Goal: Entertainment & Leisure: Consume media (video, audio)

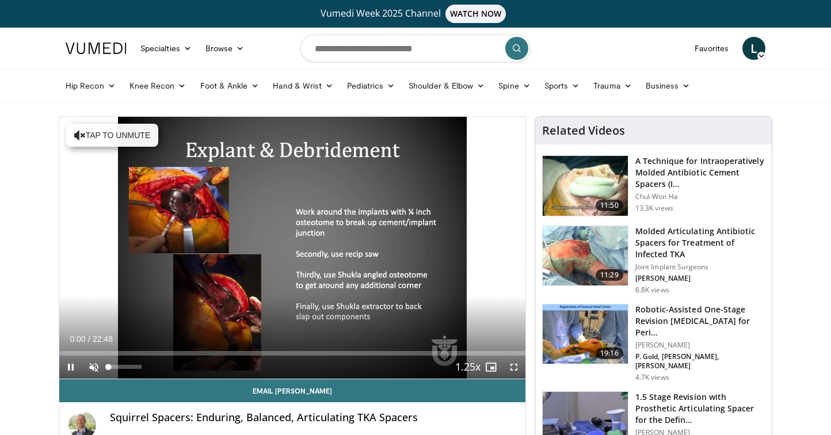
click at [95, 367] on span "Video Player" at bounding box center [93, 367] width 23 height 23
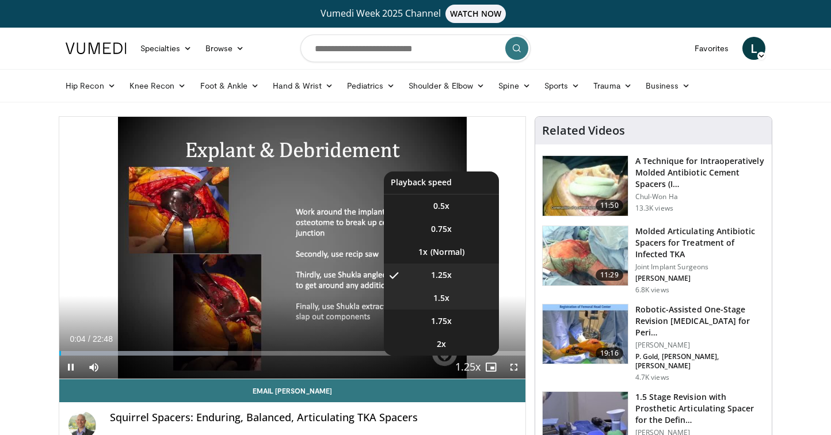
click at [455, 292] on li "1.5x" at bounding box center [441, 298] width 115 height 23
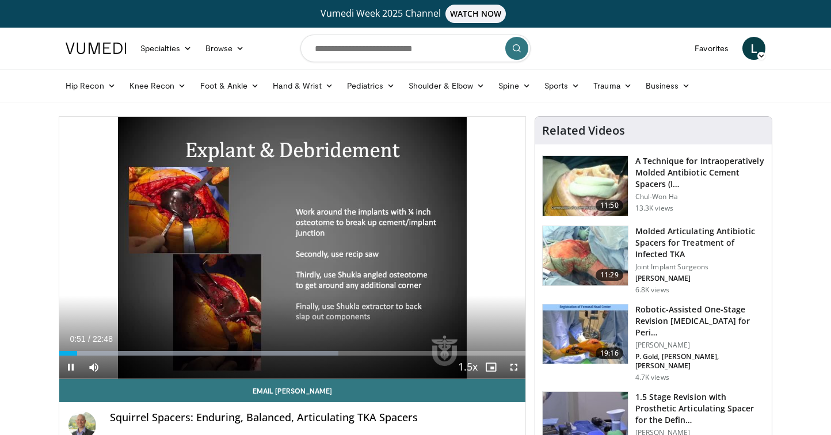
click at [70, 366] on span "Video Player" at bounding box center [70, 367] width 23 height 23
click at [521, 363] on span "Video Player" at bounding box center [514, 367] width 23 height 23
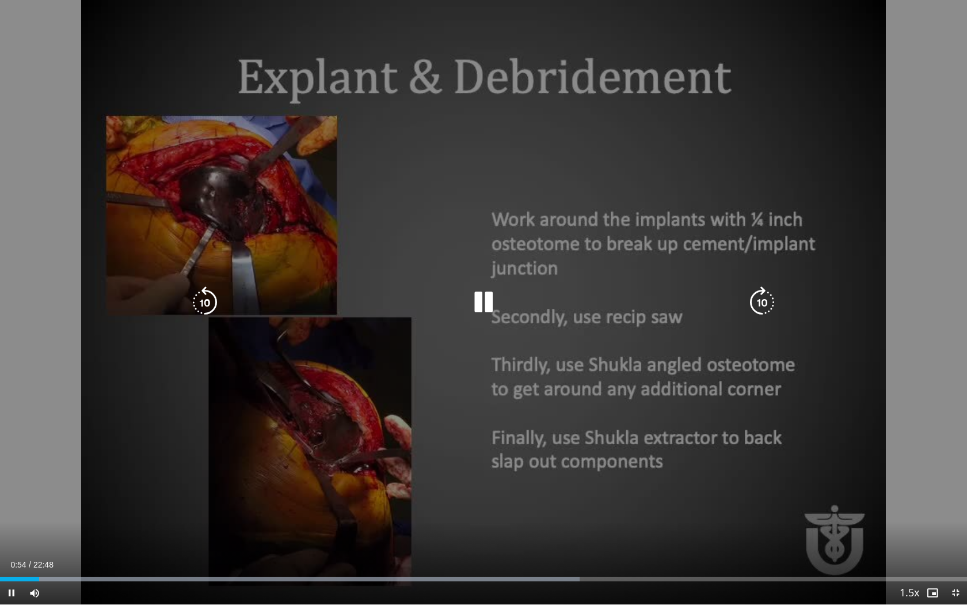
click at [201, 301] on icon "Video Player" at bounding box center [205, 302] width 32 height 32
click at [488, 294] on icon "Video Player" at bounding box center [484, 302] width 32 height 32
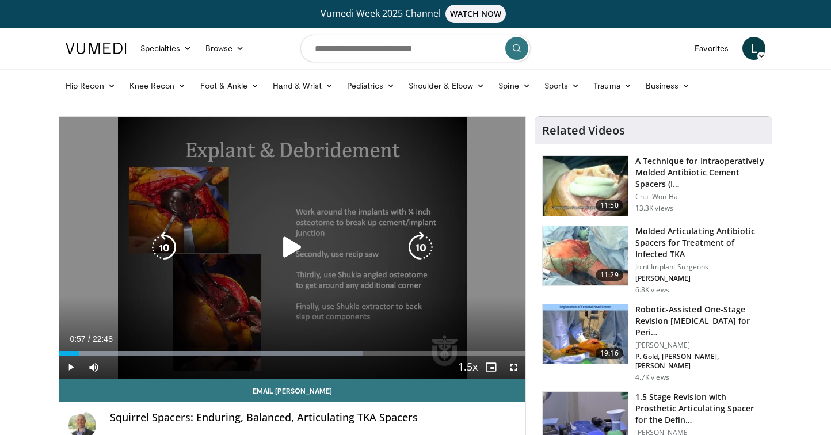
click at [294, 240] on icon "Video Player" at bounding box center [292, 247] width 32 height 32
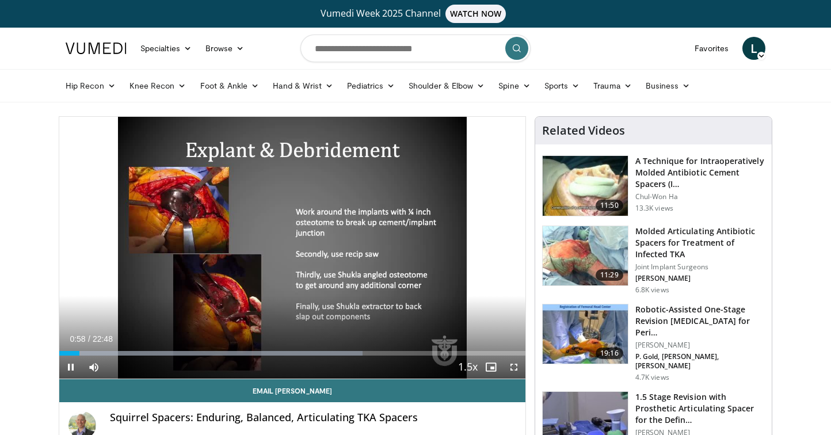
click at [517, 366] on span "Video Player" at bounding box center [514, 367] width 23 height 23
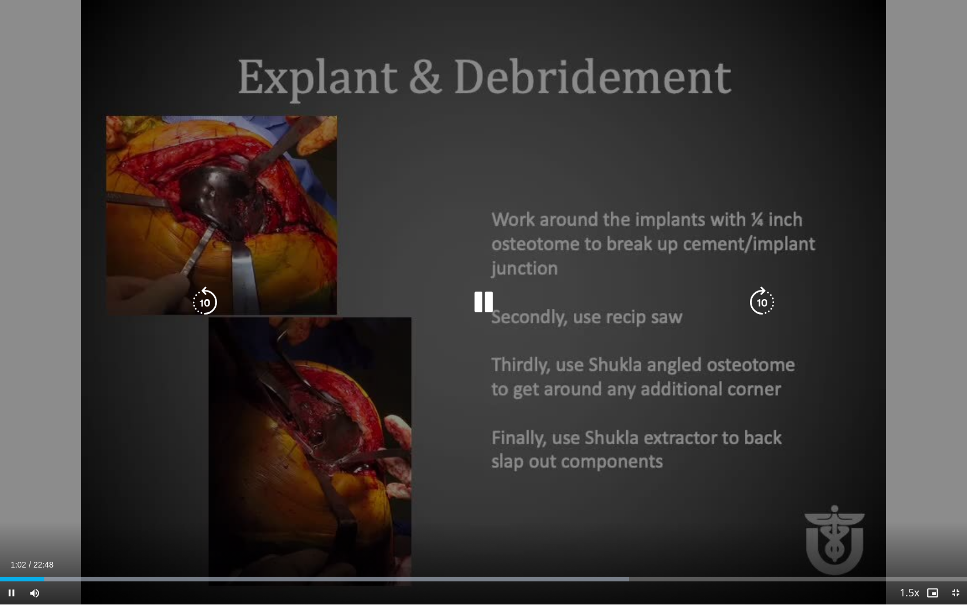
click at [204, 301] on icon "Video Player" at bounding box center [205, 302] width 32 height 32
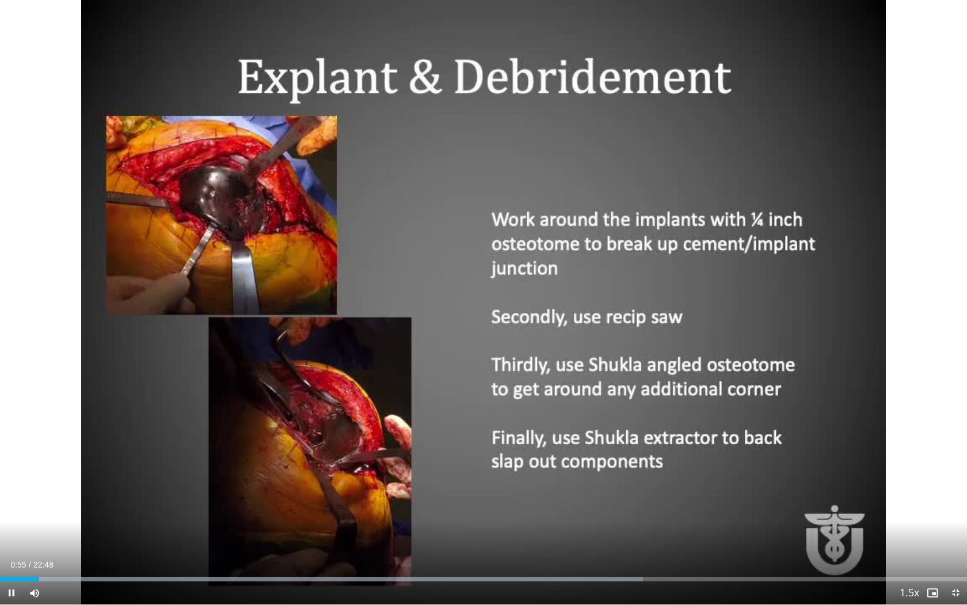
click at [766, 305] on div "20 seconds Tap to unmute" at bounding box center [483, 302] width 967 height 604
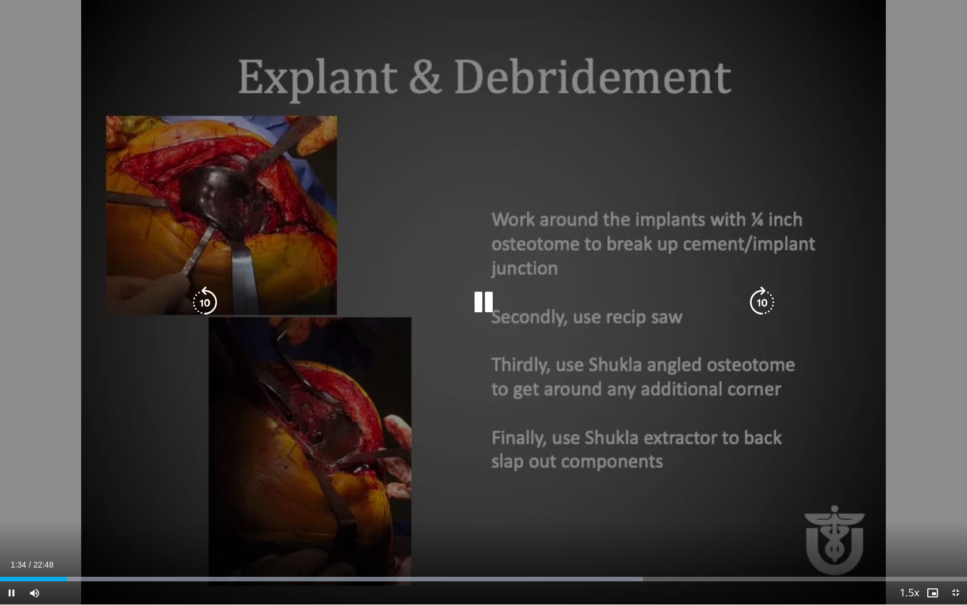
click at [477, 310] on icon "Video Player" at bounding box center [484, 302] width 32 height 32
click at [483, 306] on icon "Video Player" at bounding box center [484, 302] width 32 height 32
click at [197, 294] on icon "Video Player" at bounding box center [205, 302] width 32 height 32
click at [478, 301] on icon "Video Player" at bounding box center [484, 302] width 32 height 32
click at [488, 299] on icon "Video Player" at bounding box center [484, 302] width 32 height 32
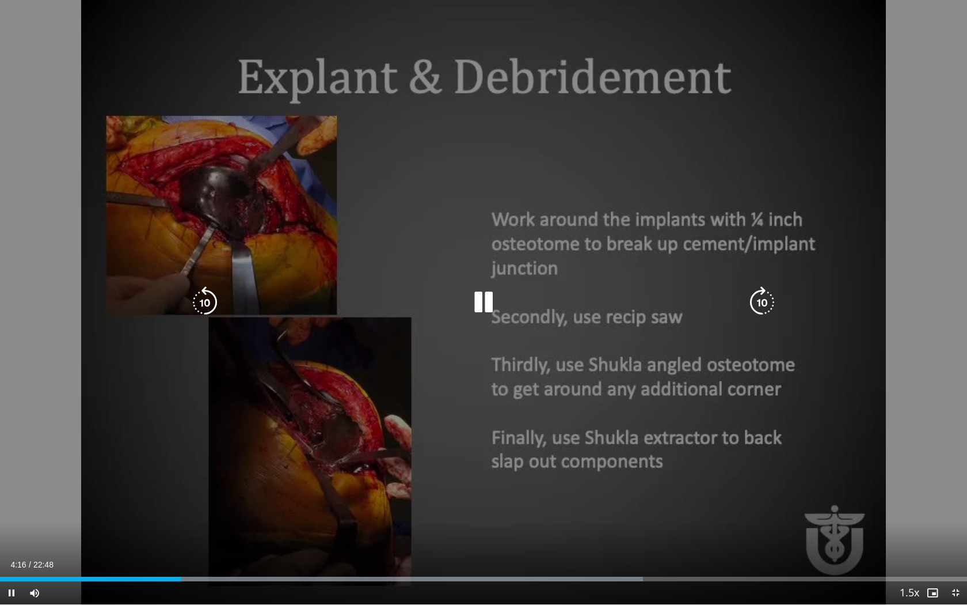
click at [762, 299] on icon "Video Player" at bounding box center [762, 302] width 32 height 32
click at [766, 300] on icon "Video Player" at bounding box center [762, 302] width 32 height 32
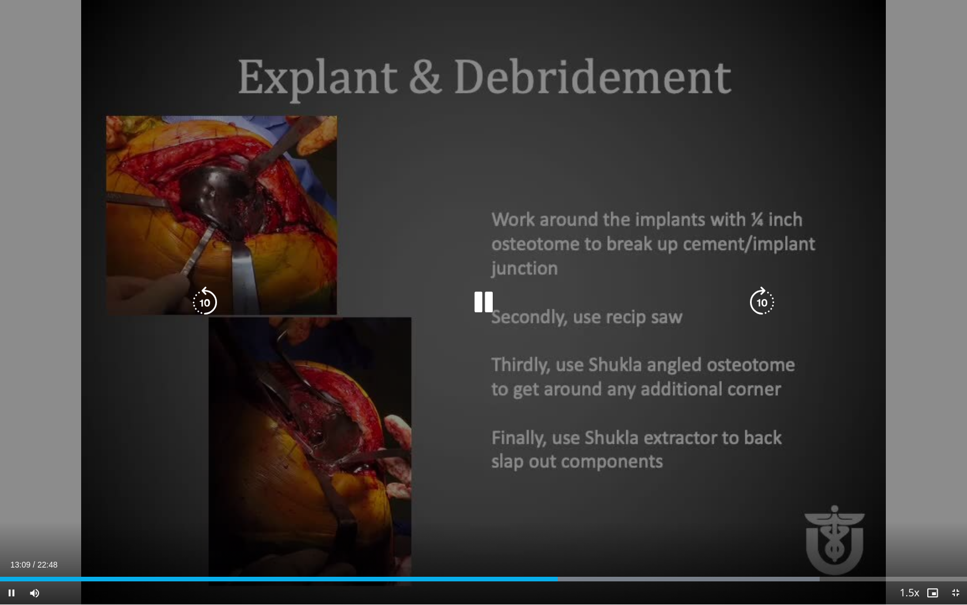
click at [212, 290] on icon "Video Player" at bounding box center [205, 302] width 32 height 32
click at [480, 295] on icon "Video Player" at bounding box center [484, 302] width 32 height 32
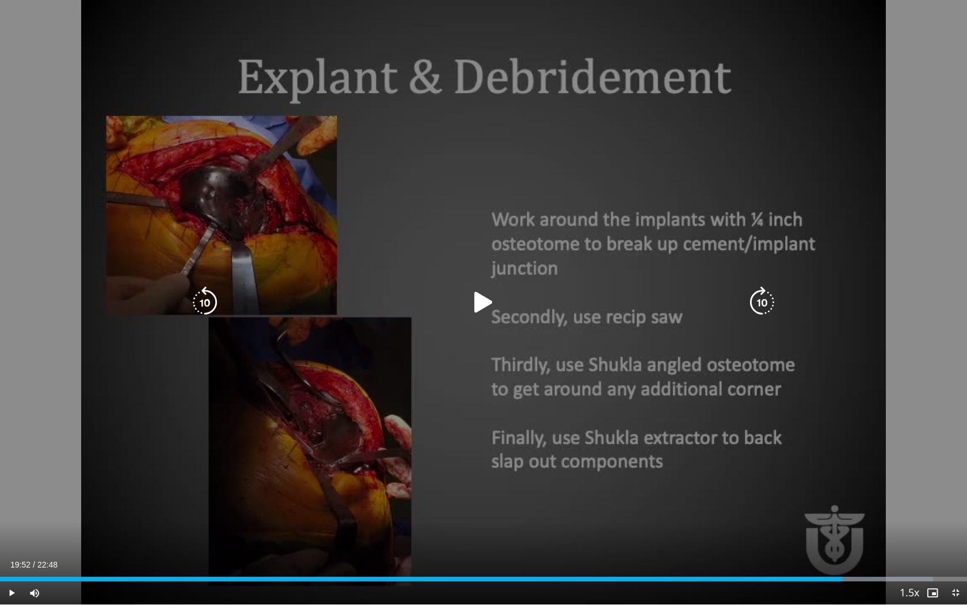
click at [478, 296] on icon "Video Player" at bounding box center [484, 302] width 32 height 32
click at [211, 303] on icon "Video Player" at bounding box center [205, 302] width 32 height 32
click at [211, 302] on icon "Video Player" at bounding box center [205, 302] width 32 height 32
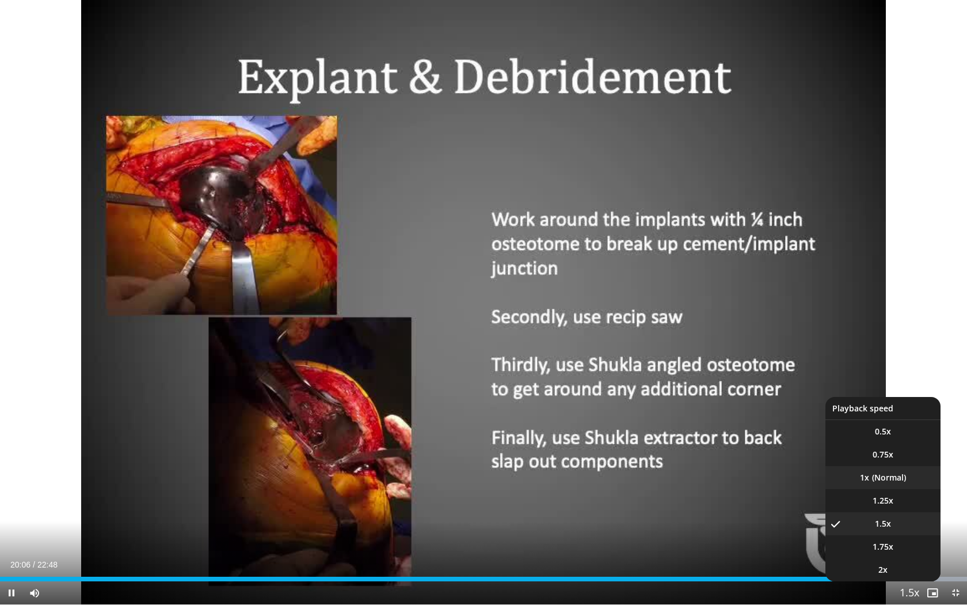
click at [831, 435] on li "1x" at bounding box center [883, 477] width 115 height 23
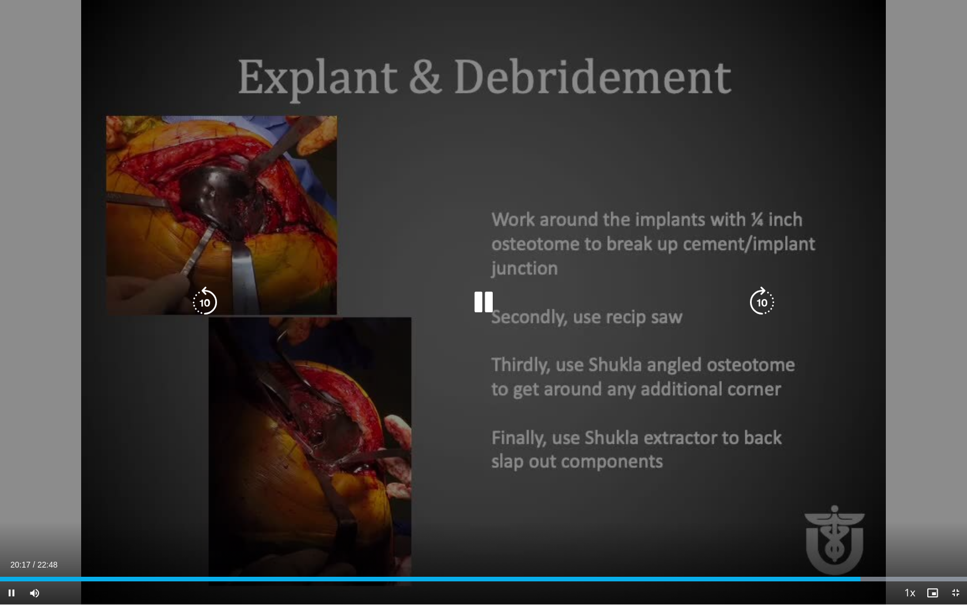
click at [481, 297] on icon "Video Player" at bounding box center [484, 302] width 32 height 32
click at [476, 298] on icon "Video Player" at bounding box center [484, 302] width 32 height 32
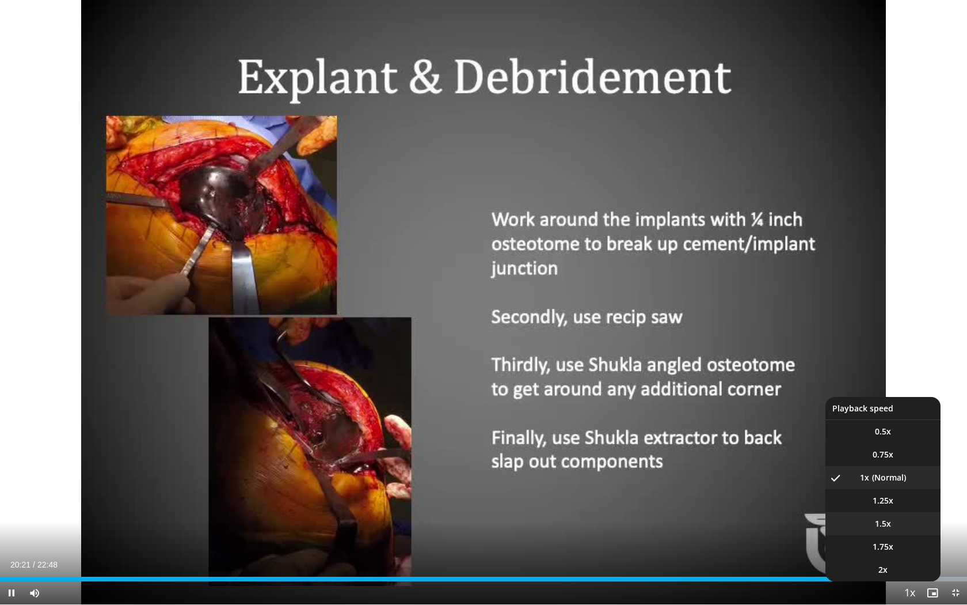
click at [831, 435] on li "1.5x" at bounding box center [883, 523] width 115 height 23
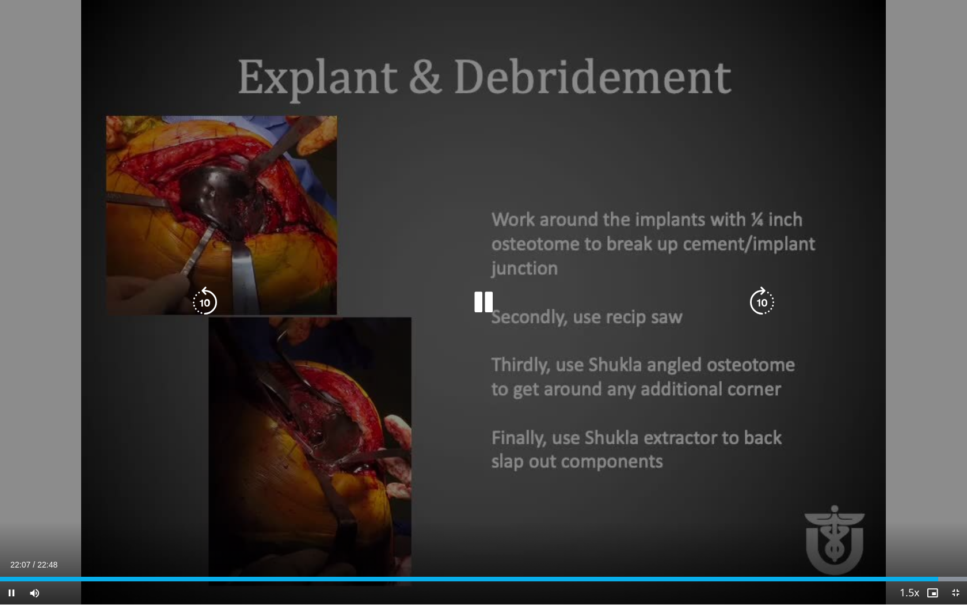
click at [476, 294] on icon "Video Player" at bounding box center [484, 302] width 32 height 32
